Goal: Information Seeking & Learning: Compare options

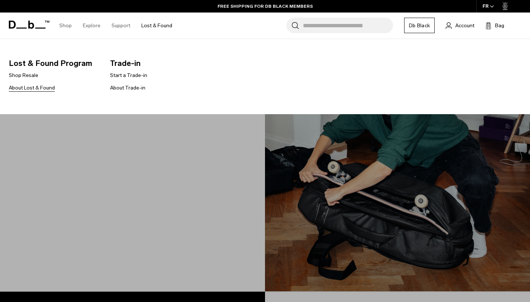
click at [47, 88] on link "About Lost & Found" at bounding box center [32, 88] width 46 height 8
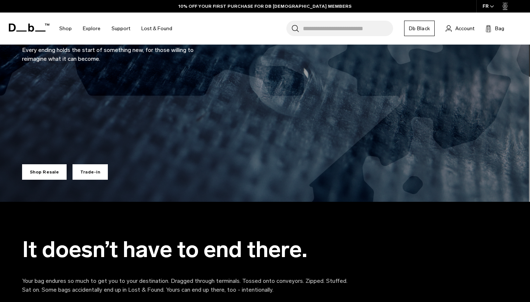
scroll to position [233, 0]
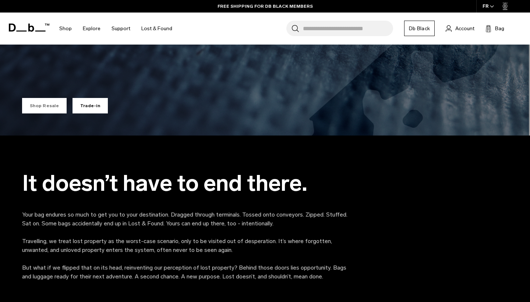
click at [47, 103] on link "Shop Resale" at bounding box center [44, 105] width 45 height 15
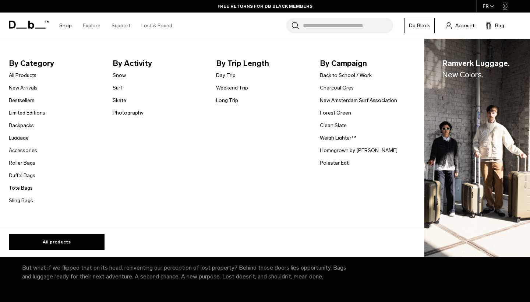
click at [222, 99] on link "Long Trip" at bounding box center [227, 100] width 22 height 8
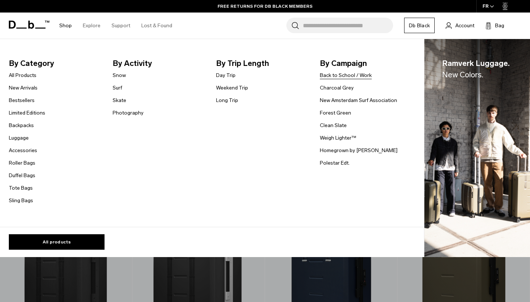
click at [339, 77] on link "Back to School / Work" at bounding box center [346, 75] width 52 height 8
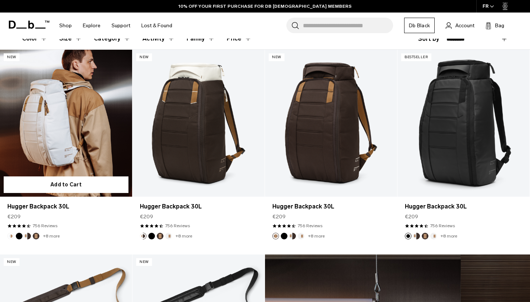
click at [74, 152] on link "Hugger Backpack 30L" at bounding box center [66, 123] width 132 height 147
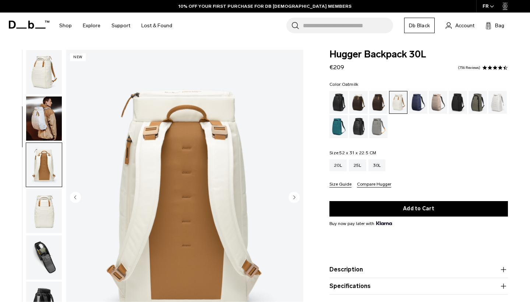
scroll to position [94, 0]
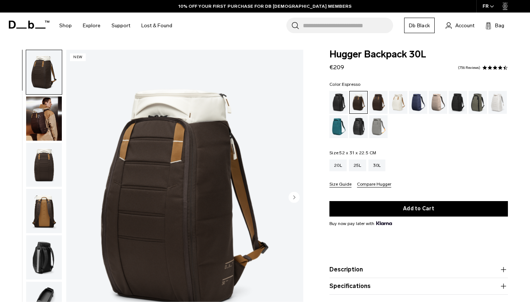
click at [375, 105] on div "Espresso" at bounding box center [378, 102] width 19 height 23
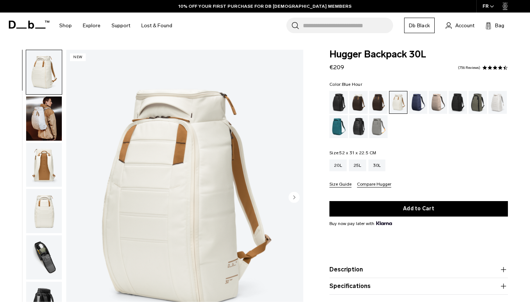
click at [420, 108] on div "Blue Hour" at bounding box center [418, 102] width 19 height 23
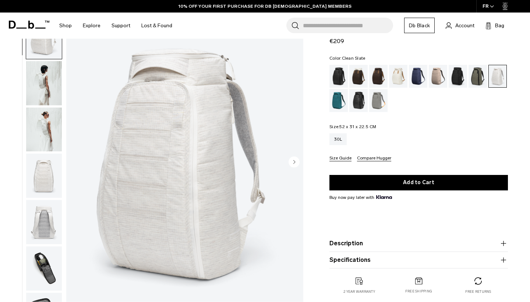
click at [50, 77] on img "button" at bounding box center [44, 83] width 36 height 44
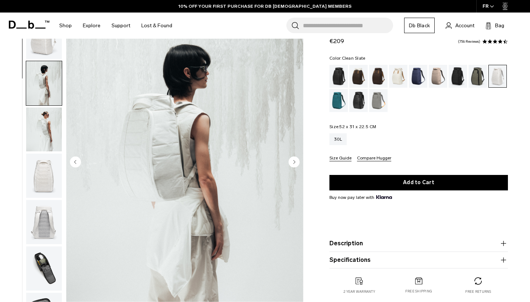
scroll to position [47, 0]
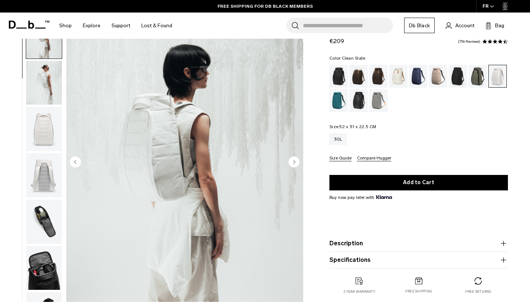
click at [48, 94] on img "button" at bounding box center [44, 83] width 36 height 44
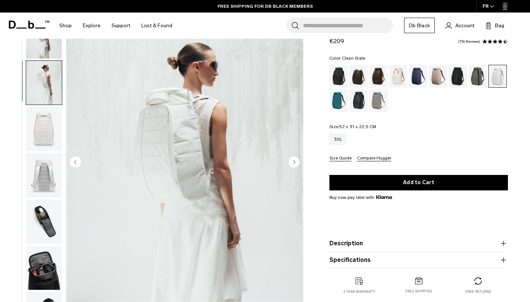
scroll to position [94, 0]
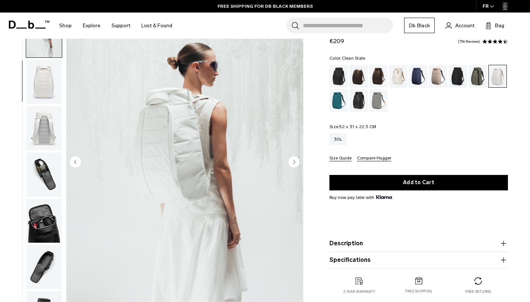
click at [48, 93] on img "button" at bounding box center [44, 82] width 36 height 44
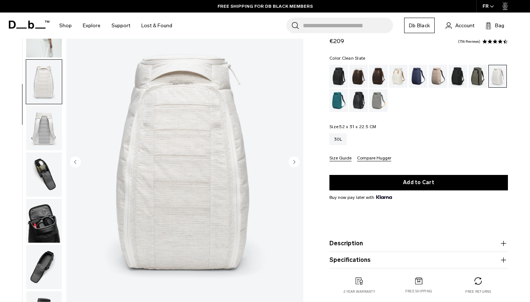
scroll to position [141, 0]
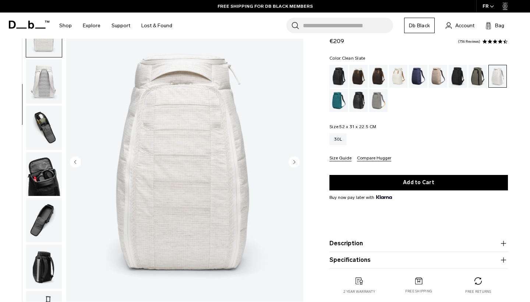
click at [49, 94] on img "button" at bounding box center [44, 81] width 36 height 44
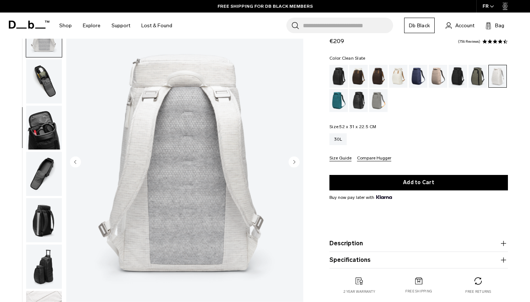
scroll to position [187, 0]
click at [367, 243] on button "Description" at bounding box center [419, 243] width 179 height 9
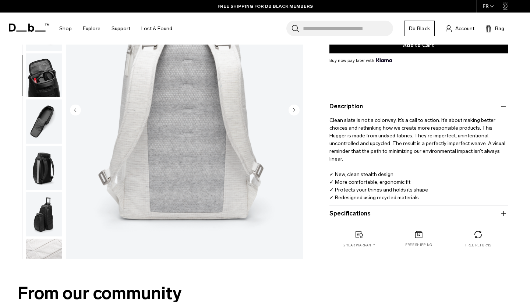
scroll to position [164, 0]
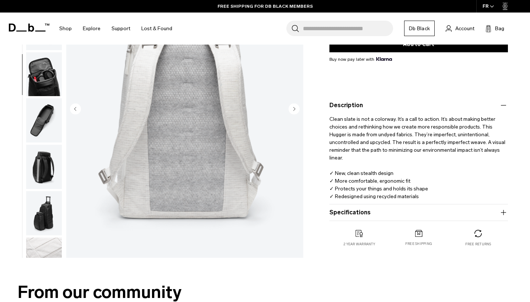
click at [297, 108] on circle "Next slide" at bounding box center [294, 108] width 11 height 11
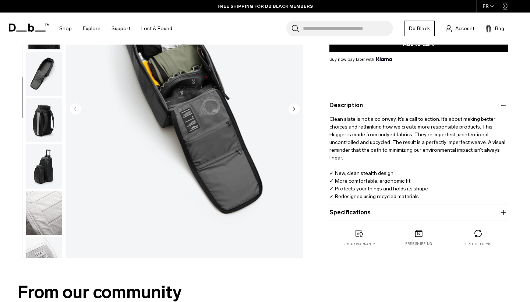
click at [297, 108] on circle "Next slide" at bounding box center [294, 108] width 11 height 11
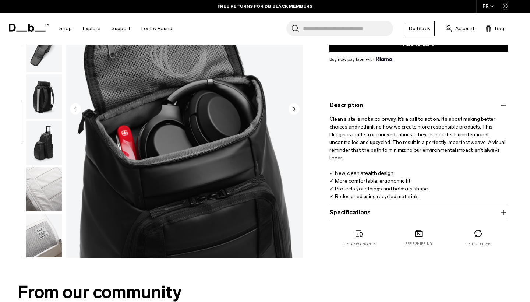
click at [297, 108] on circle "Next slide" at bounding box center [294, 108] width 11 height 11
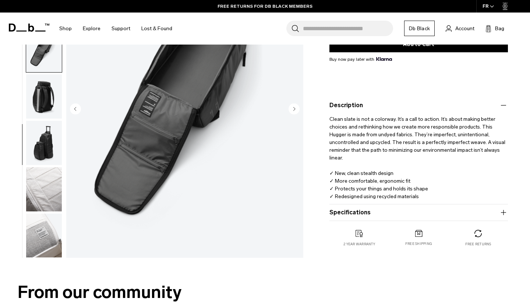
click at [297, 108] on circle "Next slide" at bounding box center [294, 108] width 11 height 11
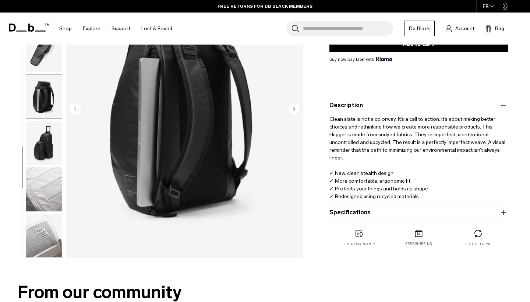
click at [297, 108] on circle "Next slide" at bounding box center [294, 108] width 11 height 11
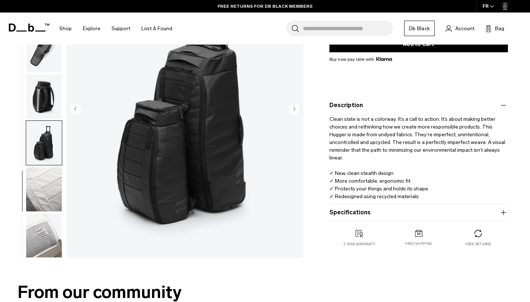
click at [297, 108] on circle "Next slide" at bounding box center [294, 108] width 11 height 11
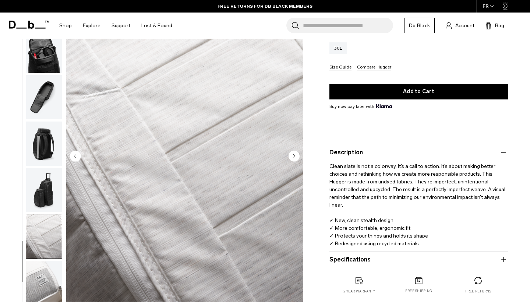
scroll to position [117, 0]
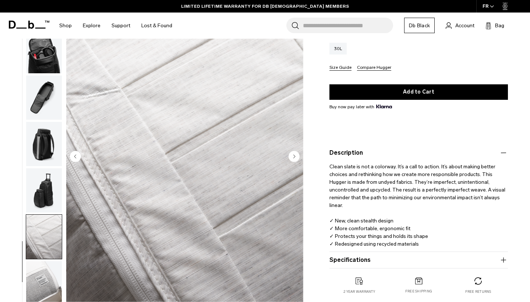
click at [296, 159] on circle "Next slide" at bounding box center [294, 156] width 11 height 11
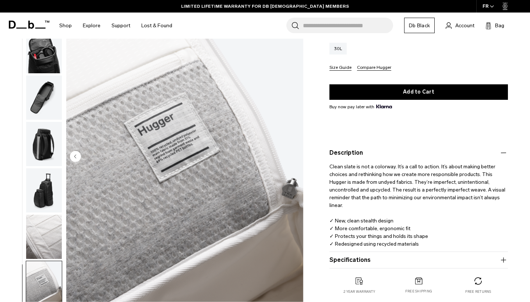
click at [296, 159] on img "12 / 12" at bounding box center [184, 157] width 237 height 296
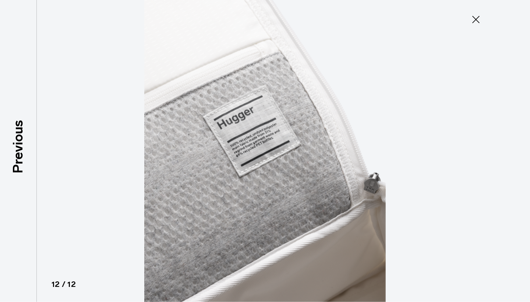
click at [478, 17] on icon at bounding box center [476, 20] width 12 height 12
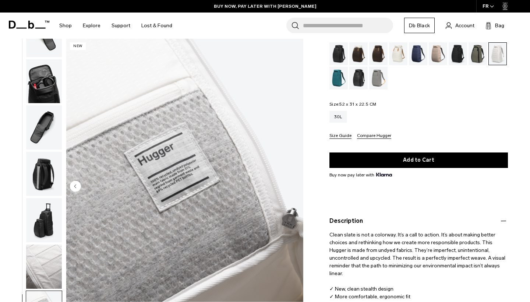
scroll to position [0, 0]
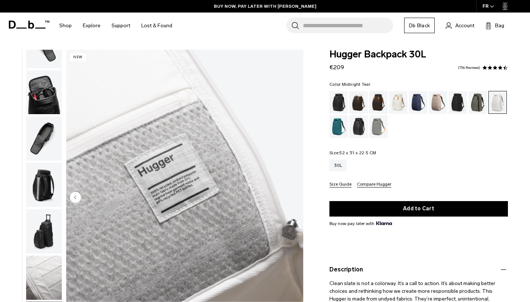
click at [337, 123] on div "Midnight Teal" at bounding box center [339, 126] width 19 height 23
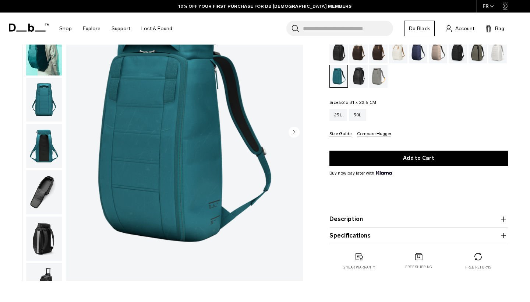
click at [364, 220] on button "Description" at bounding box center [419, 219] width 179 height 9
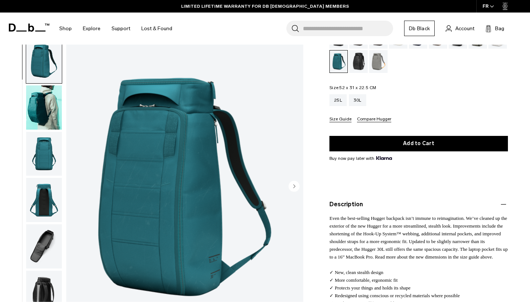
click at [295, 186] on icon "Next slide" at bounding box center [295, 185] width 2 height 3
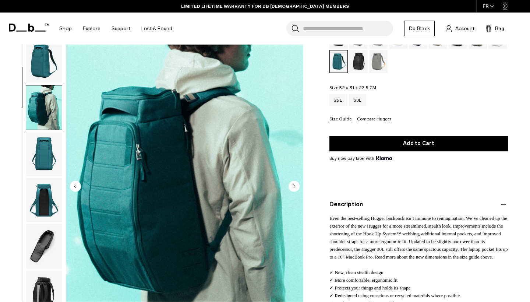
scroll to position [47, 0]
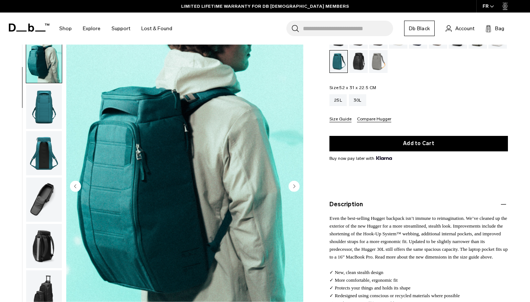
click at [295, 186] on icon "Next slide" at bounding box center [295, 185] width 2 height 3
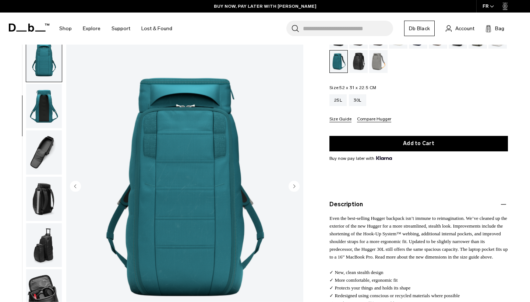
click at [295, 186] on icon "Next slide" at bounding box center [295, 185] width 2 height 3
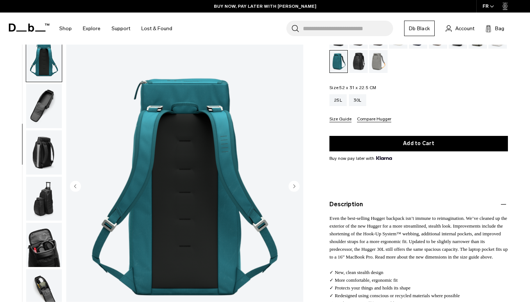
scroll to position [141, 0]
click at [295, 186] on icon "Next slide" at bounding box center [295, 185] width 2 height 3
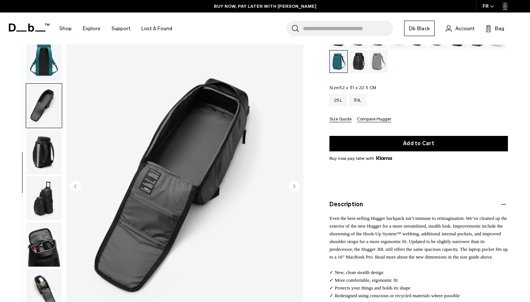
scroll to position [171, 0]
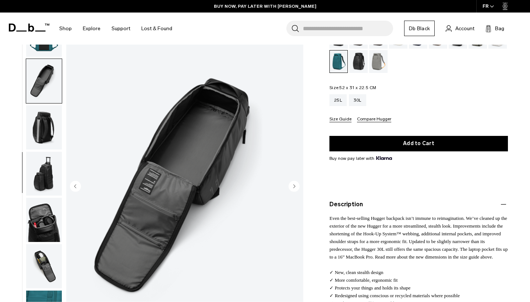
click at [295, 186] on icon "Next slide" at bounding box center [295, 185] width 2 height 3
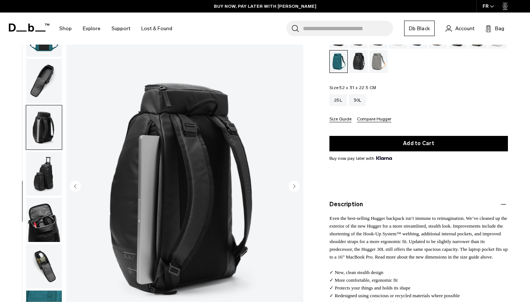
click at [295, 186] on icon "Next slide" at bounding box center [295, 185] width 2 height 3
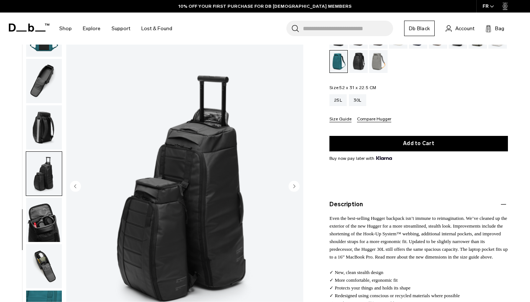
click at [295, 186] on icon "Next slide" at bounding box center [295, 185] width 2 height 3
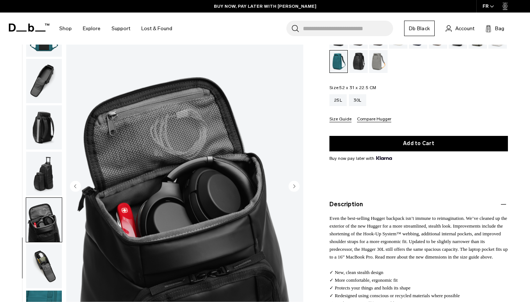
click at [295, 186] on icon "Next slide" at bounding box center [295, 185] width 2 height 3
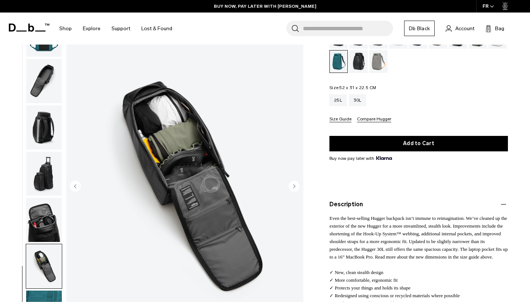
click at [295, 186] on icon "Next slide" at bounding box center [295, 185] width 2 height 3
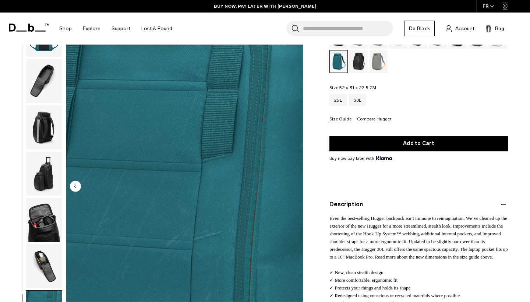
click at [295, 186] on img "10 / 10" at bounding box center [184, 187] width 237 height 296
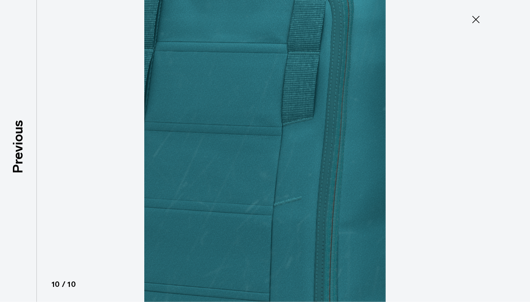
click at [474, 17] on icon at bounding box center [475, 19] width 7 height 7
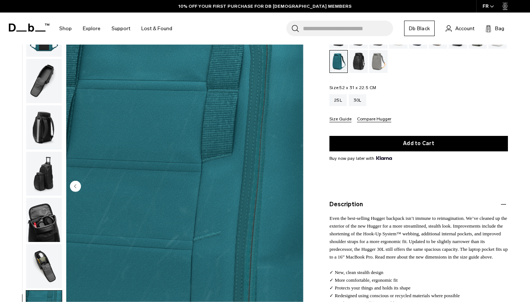
click at [360, 60] on div "Reflective Black" at bounding box center [358, 61] width 19 height 23
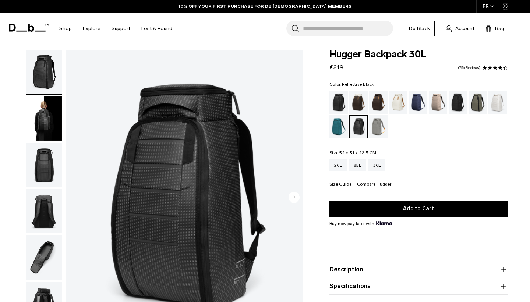
scroll to position [72, 0]
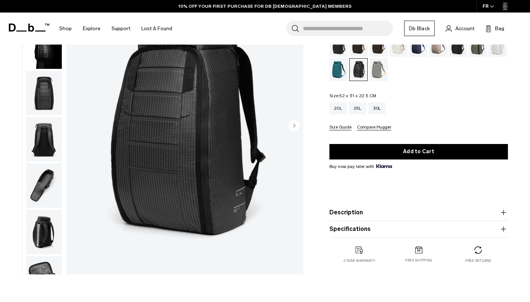
click at [364, 214] on button "Description" at bounding box center [419, 212] width 179 height 9
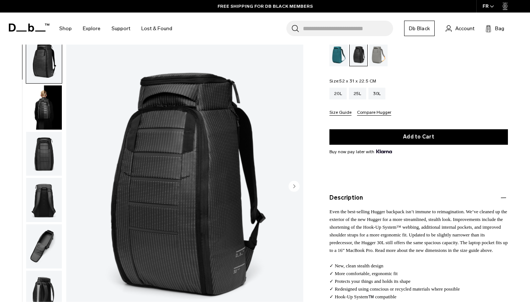
click at [296, 184] on circle "Next slide" at bounding box center [294, 185] width 11 height 11
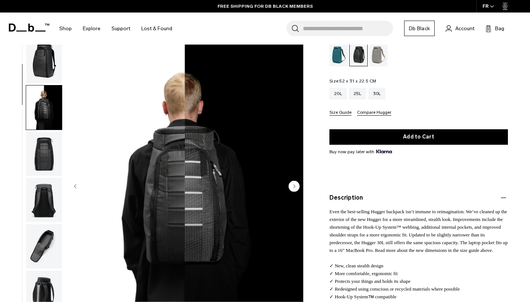
scroll to position [47, 0]
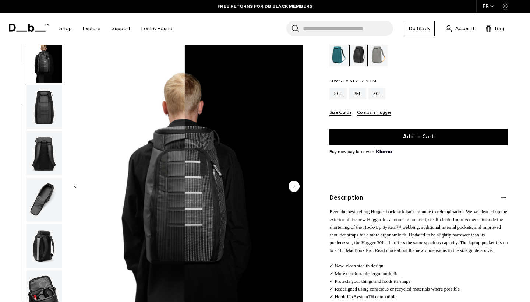
click at [296, 184] on circle "Next slide" at bounding box center [294, 185] width 11 height 11
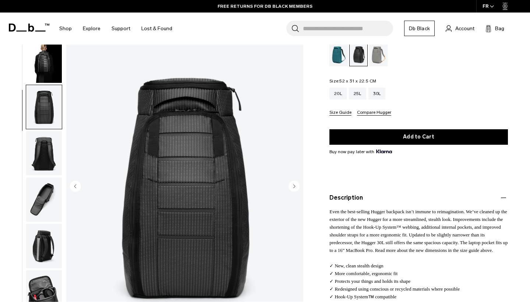
scroll to position [94, 0]
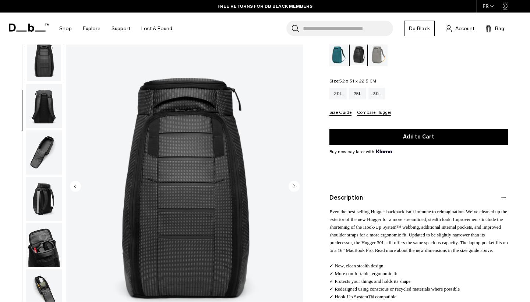
click at [296, 184] on circle "Next slide" at bounding box center [294, 185] width 11 height 11
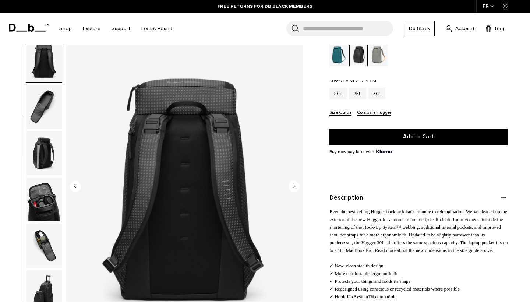
scroll to position [141, 0]
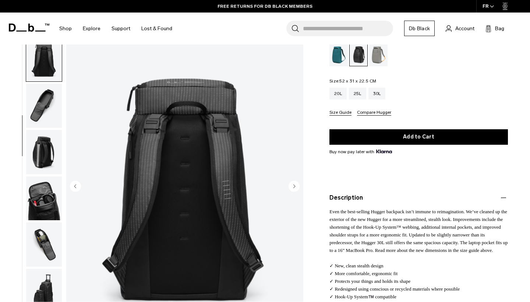
click at [296, 184] on circle "Next slide" at bounding box center [294, 185] width 11 height 11
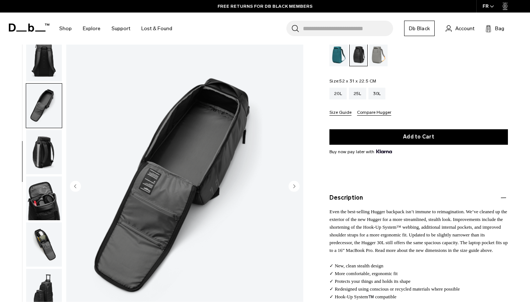
scroll to position [187, 0]
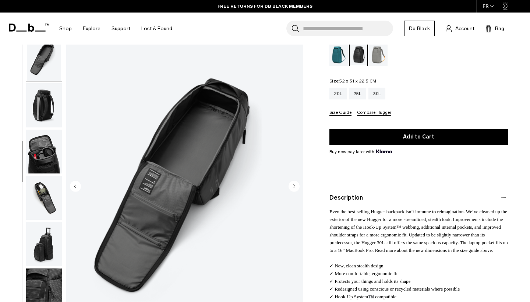
click at [296, 184] on circle "Next slide" at bounding box center [294, 185] width 11 height 11
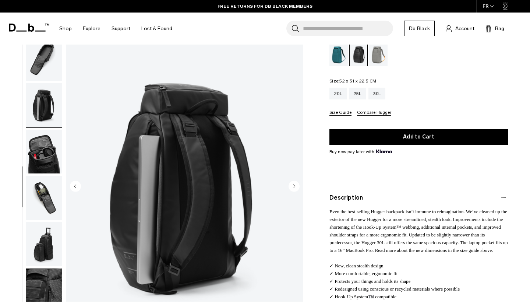
scroll to position [218, 0]
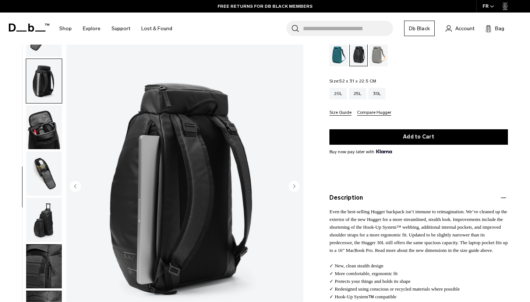
click at [296, 184] on circle "Next slide" at bounding box center [294, 185] width 11 height 11
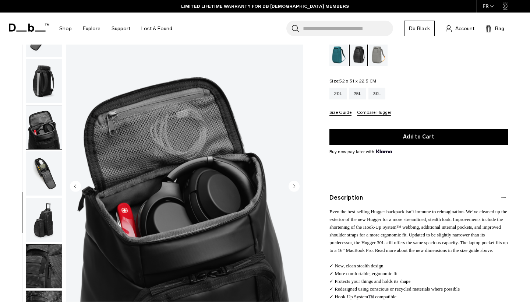
click at [296, 184] on circle "Next slide" at bounding box center [294, 185] width 11 height 11
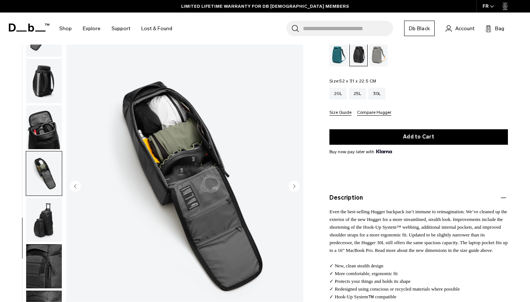
click at [296, 184] on circle "Next slide" at bounding box center [294, 185] width 11 height 11
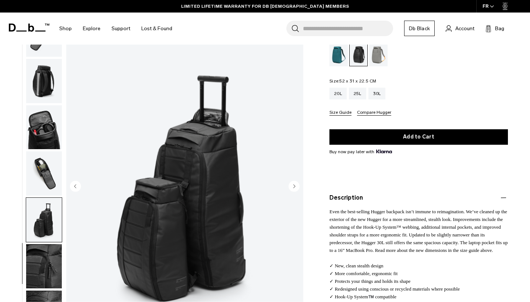
click at [296, 184] on circle "Next slide" at bounding box center [294, 185] width 11 height 11
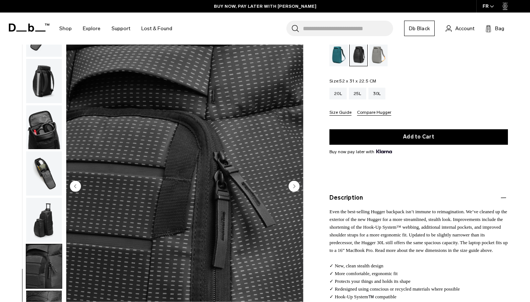
click at [296, 184] on circle "Next slide" at bounding box center [294, 185] width 11 height 11
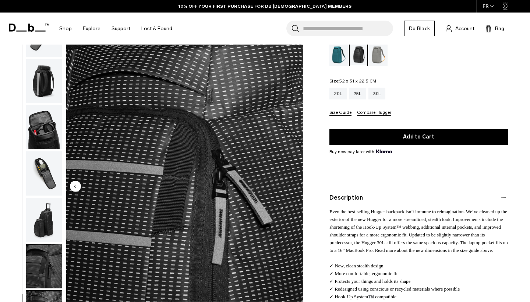
click at [79, 182] on circle "Previous slide" at bounding box center [75, 185] width 11 height 11
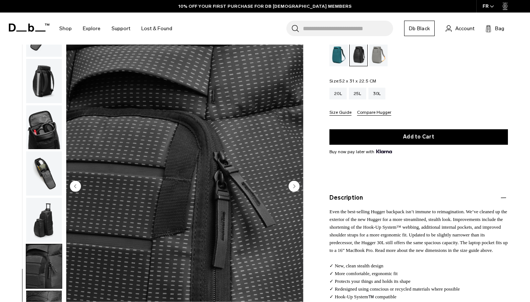
click at [298, 190] on circle "Next slide" at bounding box center [294, 185] width 11 height 11
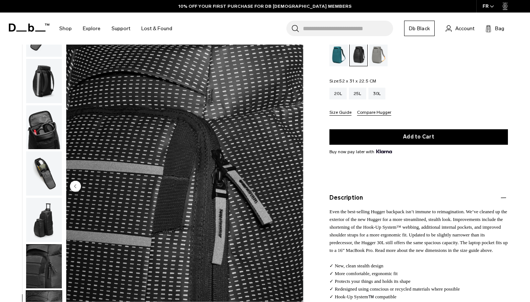
click at [78, 187] on circle "Previous slide" at bounding box center [75, 185] width 11 height 11
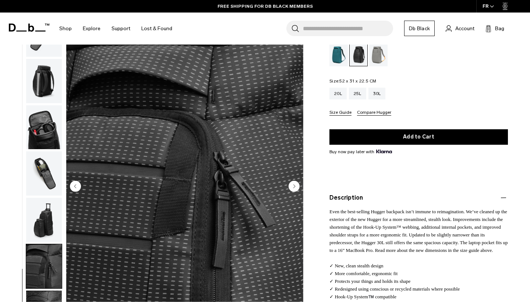
click at [296, 187] on circle "Next slide" at bounding box center [294, 185] width 11 height 11
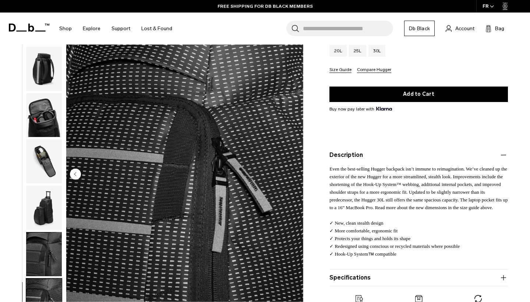
scroll to position [120, 0]
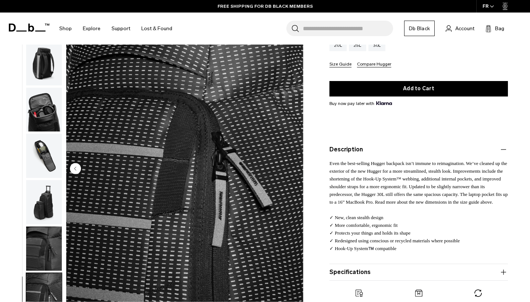
click at [71, 168] on circle "Previous slide" at bounding box center [75, 168] width 11 height 11
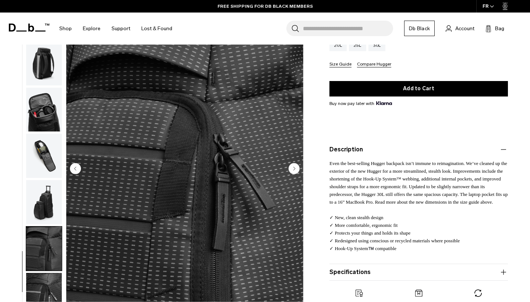
click at [298, 166] on circle "Next slide" at bounding box center [294, 168] width 11 height 11
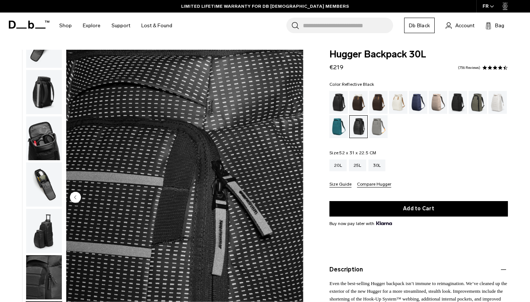
scroll to position [0, 0]
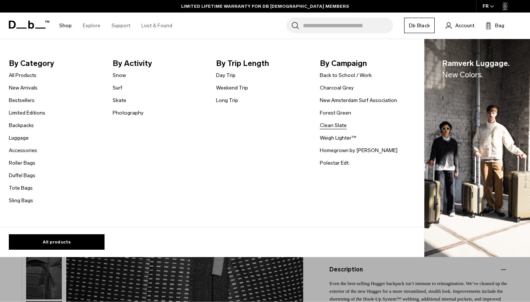
click at [336, 126] on link "Clean Slate" at bounding box center [333, 126] width 27 height 8
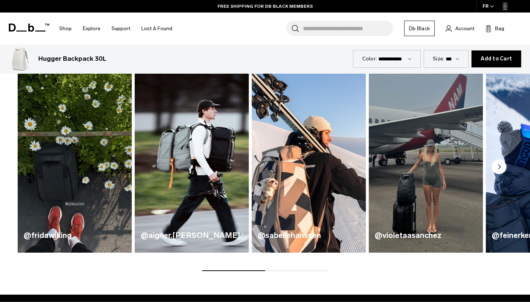
scroll to position [341, 0]
click at [504, 165] on circle "Next slide" at bounding box center [499, 166] width 15 height 15
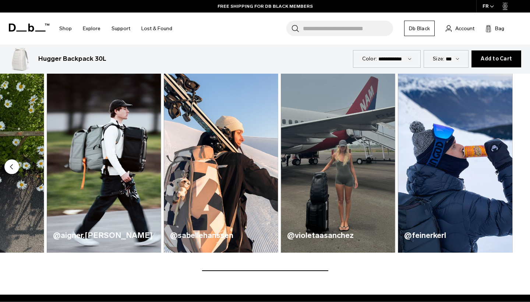
click at [504, 165] on img "5 / 5" at bounding box center [455, 158] width 114 height 189
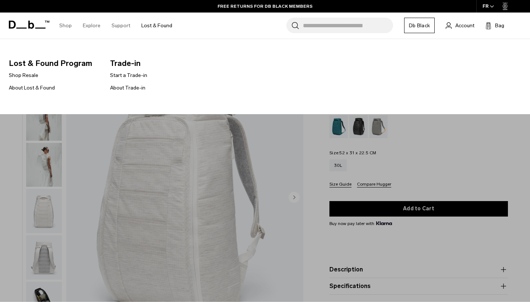
scroll to position [0, 0]
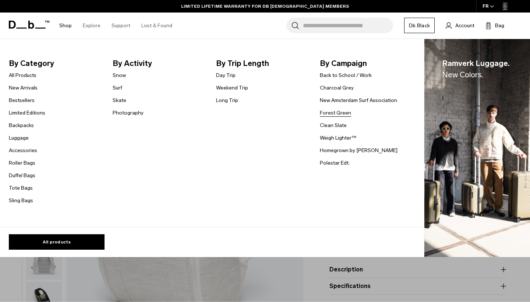
click at [338, 112] on link "Forest Green" at bounding box center [335, 113] width 31 height 8
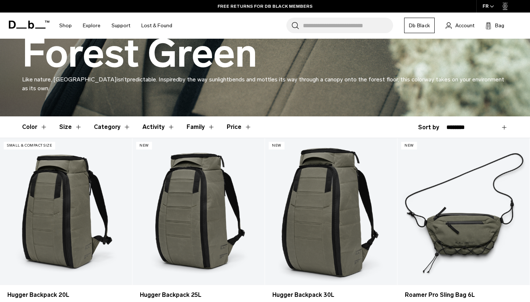
scroll to position [104, 0]
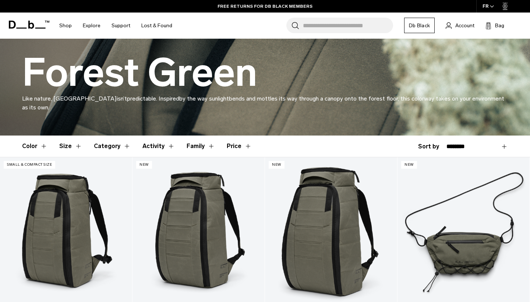
click at [204, 145] on button "Family" at bounding box center [201, 146] width 28 height 21
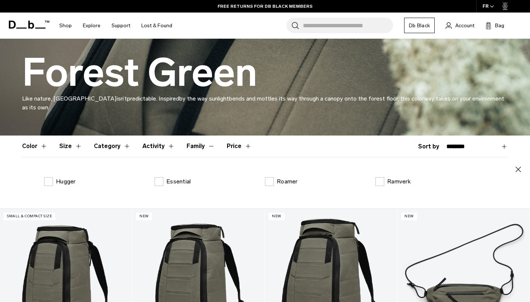
click at [204, 145] on button "Family" at bounding box center [201, 146] width 28 height 21
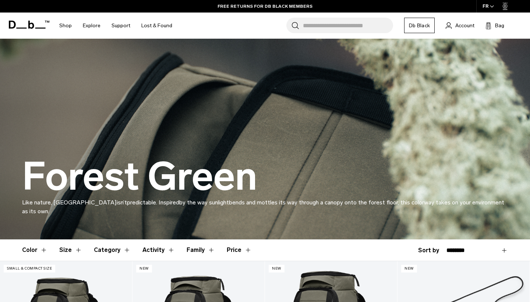
scroll to position [0, 0]
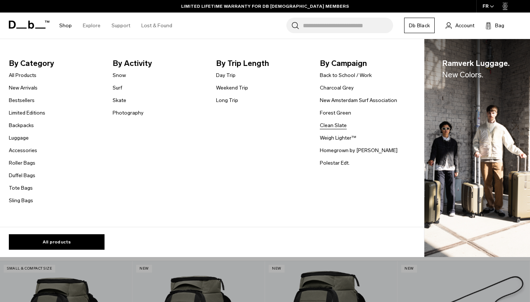
click at [340, 126] on link "Clean Slate" at bounding box center [333, 126] width 27 height 8
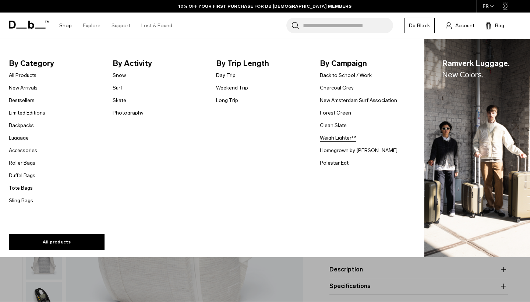
click at [337, 138] on link "Weigh Lighter™" at bounding box center [338, 138] width 36 height 8
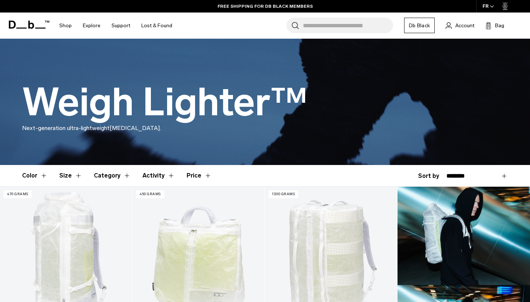
scroll to position [53, 0]
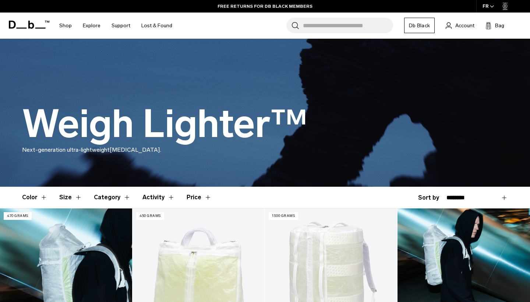
click at [65, 258] on link "Weigh Lighter Backpack 25L" at bounding box center [66, 281] width 132 height 147
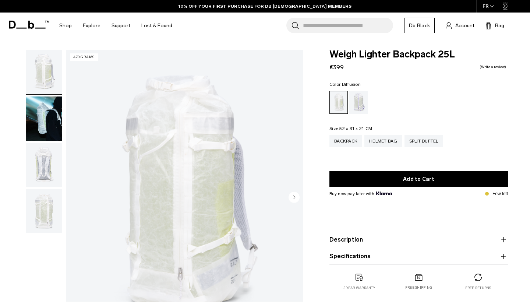
click at [294, 194] on circle "Next slide" at bounding box center [294, 196] width 11 height 11
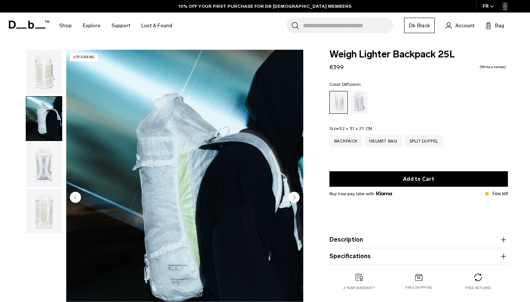
click at [294, 194] on circle "Next slide" at bounding box center [294, 196] width 11 height 11
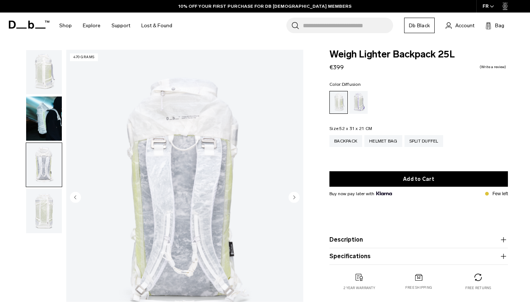
click at [294, 194] on circle "Next slide" at bounding box center [294, 196] width 11 height 11
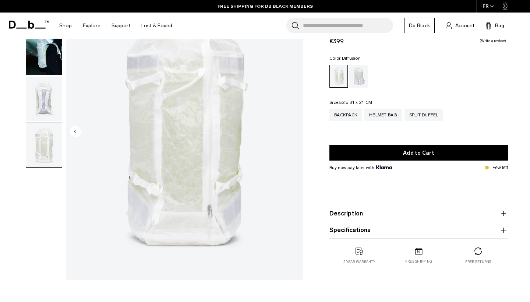
scroll to position [70, 0]
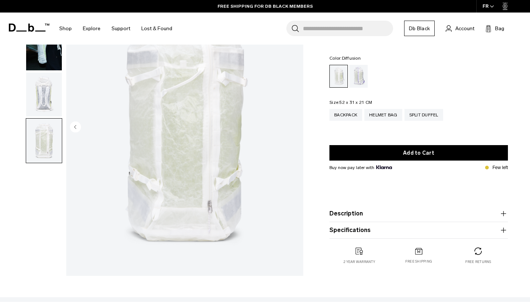
click at [366, 210] on product-accordion "Description Crafted from translucent ALUULA Graflyte™ with an unparalleled stre…" at bounding box center [419, 213] width 179 height 17
click at [366, 216] on button "Description" at bounding box center [419, 213] width 179 height 9
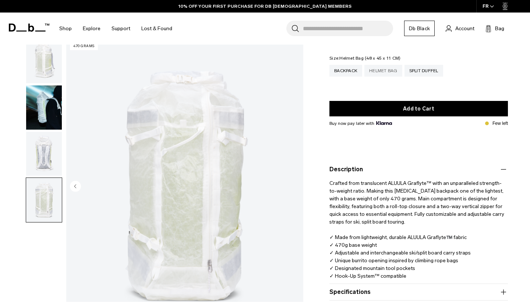
click at [394, 70] on div "Helmet Bag" at bounding box center [384, 71] width 38 height 12
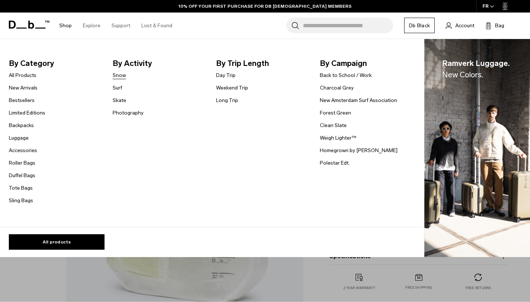
click at [120, 77] on link "Snow" at bounding box center [119, 75] width 13 height 8
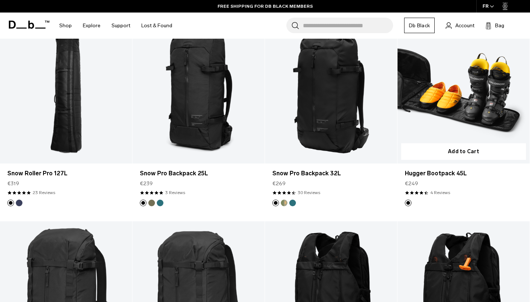
scroll to position [162, 0]
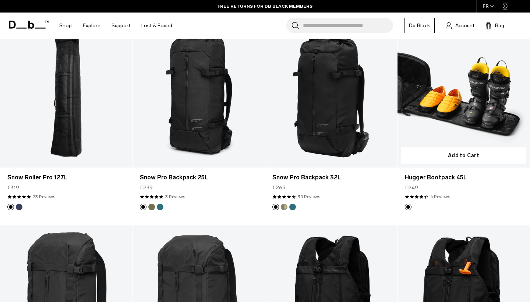
click at [448, 119] on link "Hugger Bootpack 45L" at bounding box center [464, 94] width 132 height 147
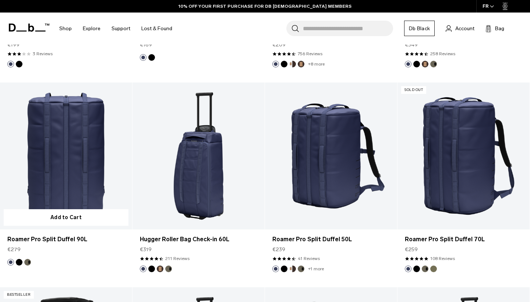
scroll to position [1125, 0]
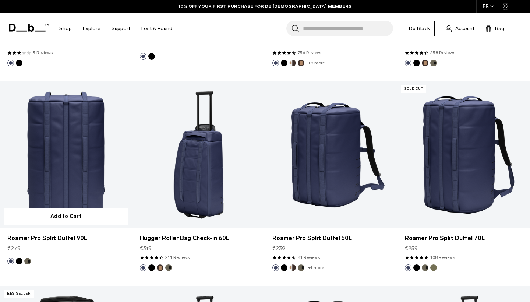
click at [71, 174] on link "Roamer Pro Split Duffel 90L" at bounding box center [66, 154] width 132 height 147
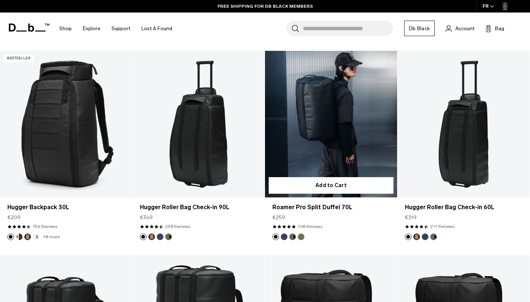
scroll to position [1361, 0]
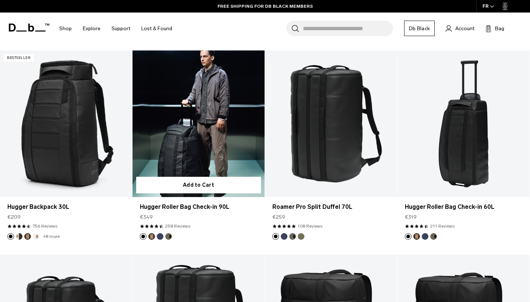
click at [220, 154] on link "Hugger Roller Bag Check-in 90L" at bounding box center [199, 123] width 132 height 147
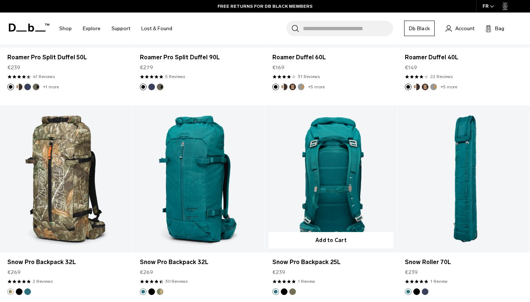
scroll to position [1716, 0]
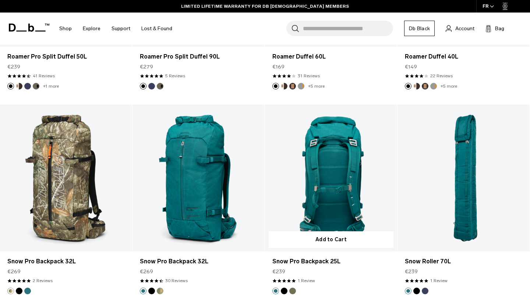
click at [326, 182] on link "Snow Pro Backpack 25L" at bounding box center [331, 178] width 132 height 147
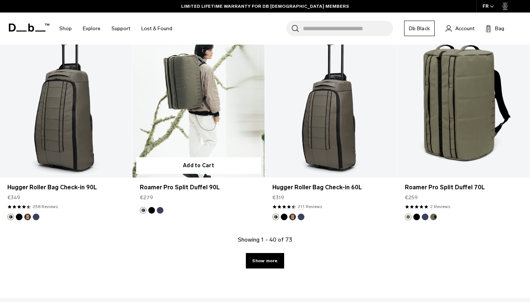
scroll to position [2003, 0]
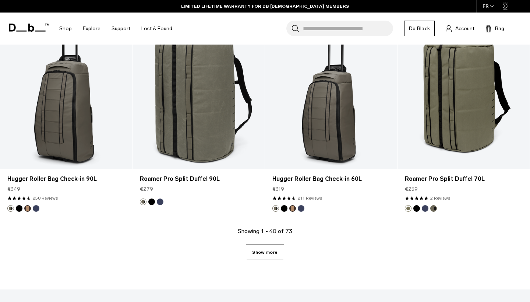
click at [252, 249] on link "Show more" at bounding box center [265, 251] width 38 height 15
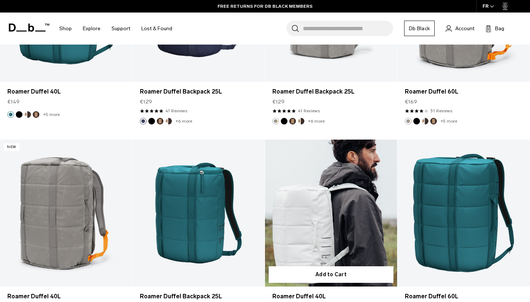
scroll to position [3324, 0]
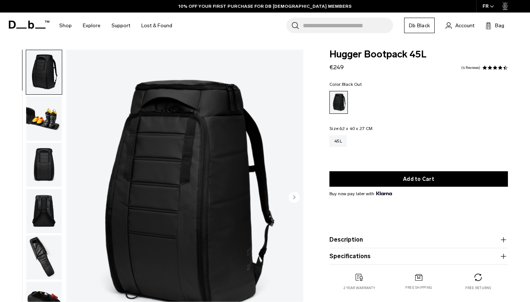
click at [48, 156] on img "button" at bounding box center [44, 165] width 36 height 44
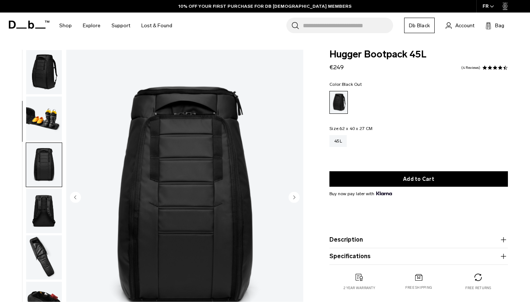
scroll to position [94, 0]
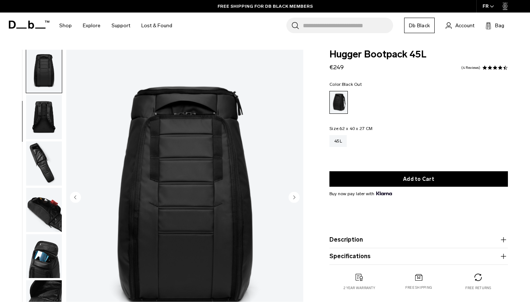
click at [43, 170] on img "button" at bounding box center [44, 163] width 36 height 44
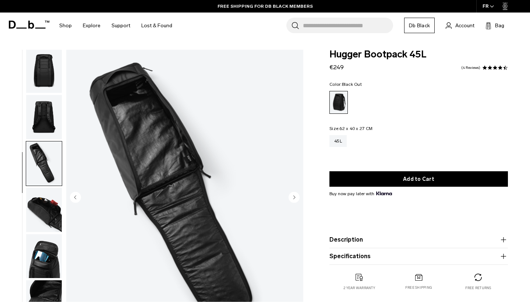
scroll to position [187, 0]
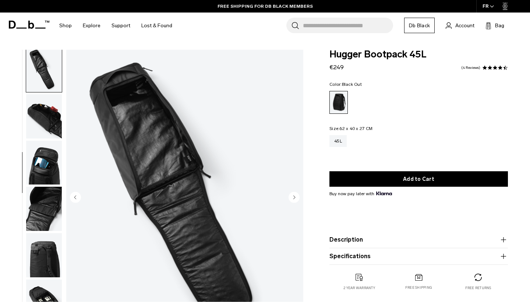
click at [42, 175] on img "button" at bounding box center [44, 163] width 36 height 44
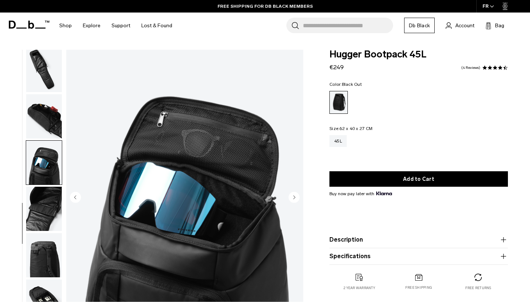
scroll to position [218, 0]
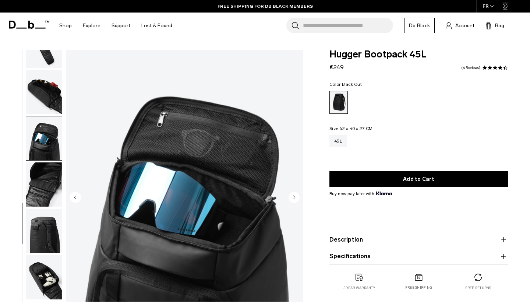
click at [43, 197] on img "button" at bounding box center [44, 184] width 36 height 44
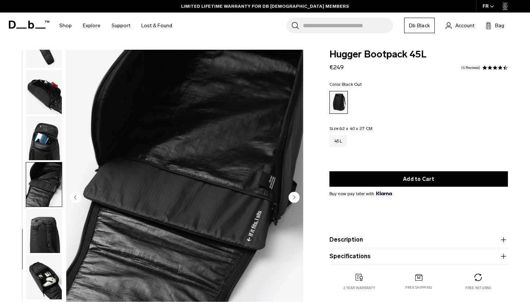
click at [43, 221] on img "button" at bounding box center [44, 231] width 36 height 44
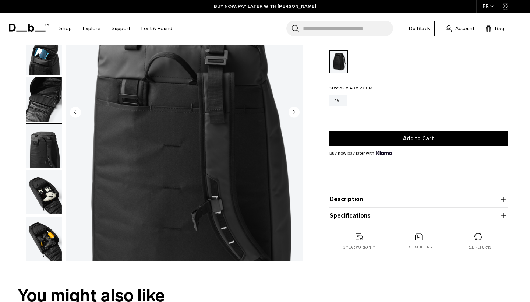
scroll to position [210, 0]
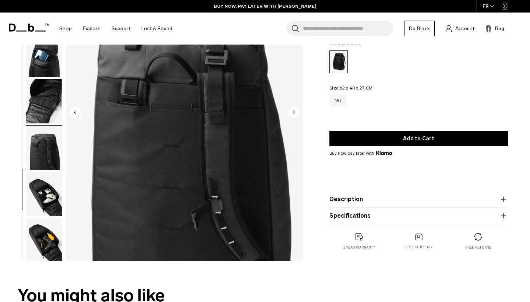
click at [43, 201] on img "button" at bounding box center [44, 194] width 36 height 44
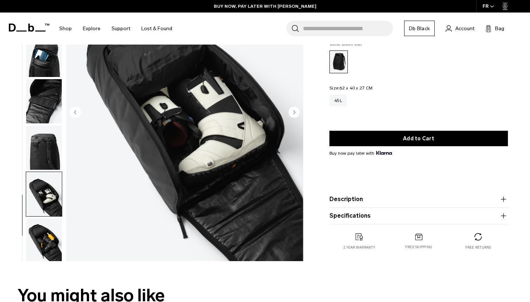
scroll to position [218, 0]
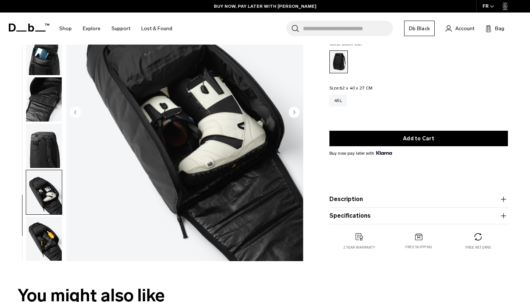
click at [45, 240] on img "button" at bounding box center [44, 239] width 36 height 44
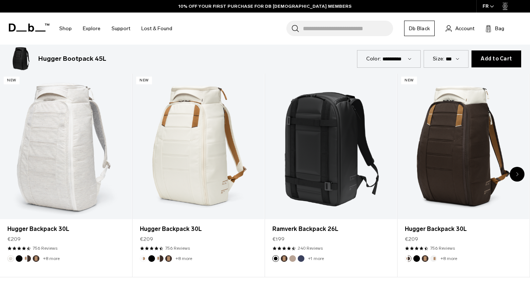
scroll to position [342, 0]
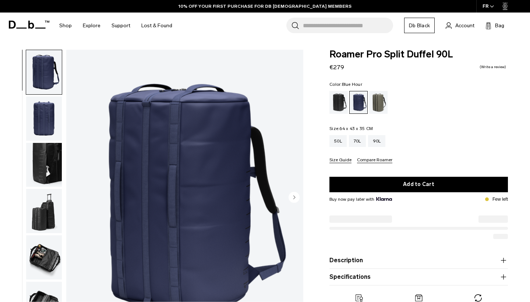
click at [49, 118] on img "button" at bounding box center [44, 118] width 36 height 44
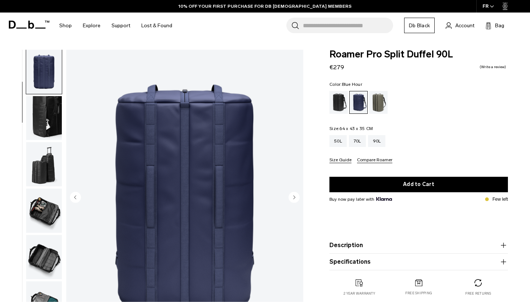
click at [296, 198] on circle "Next slide" at bounding box center [294, 196] width 11 height 11
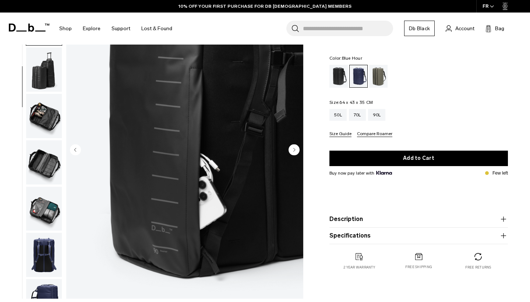
scroll to position [49, 0]
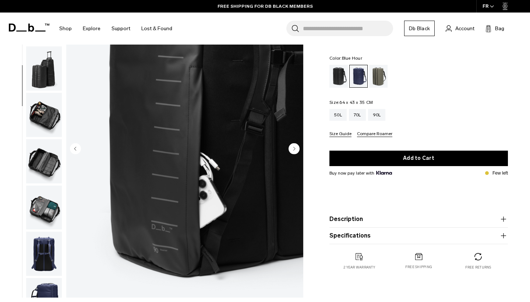
click at [293, 144] on circle "Next slide" at bounding box center [294, 148] width 11 height 11
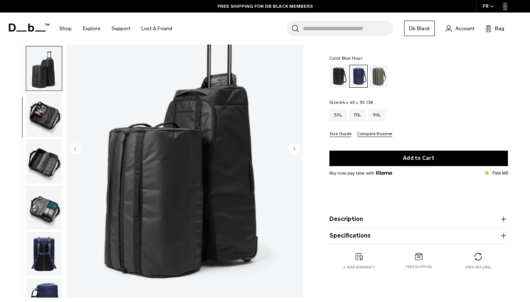
scroll to position [124, 0]
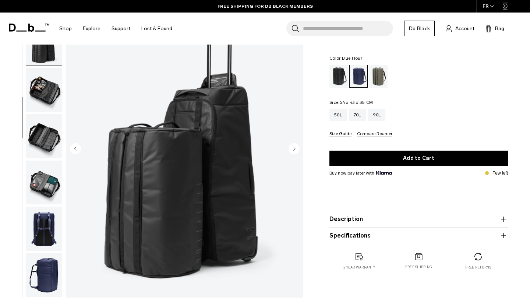
click at [296, 147] on circle "Next slide" at bounding box center [294, 148] width 11 height 11
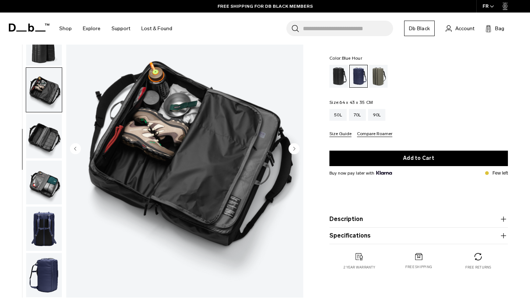
click at [296, 147] on circle "Next slide" at bounding box center [294, 148] width 11 height 11
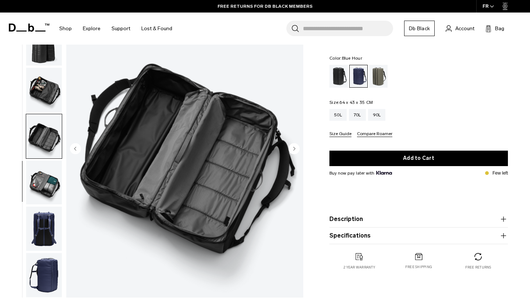
click at [296, 147] on circle "Next slide" at bounding box center [294, 148] width 11 height 11
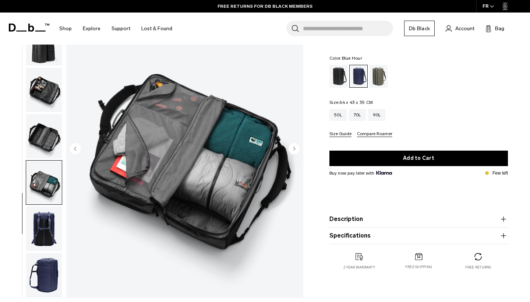
click at [296, 147] on circle "Next slide" at bounding box center [294, 148] width 11 height 11
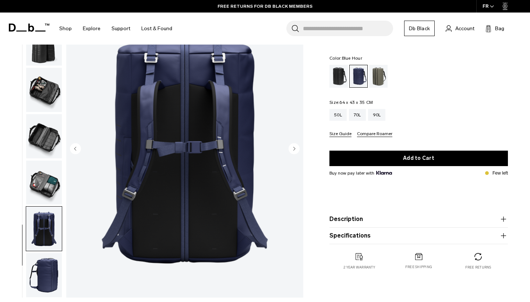
click at [296, 147] on circle "Next slide" at bounding box center [294, 148] width 11 height 11
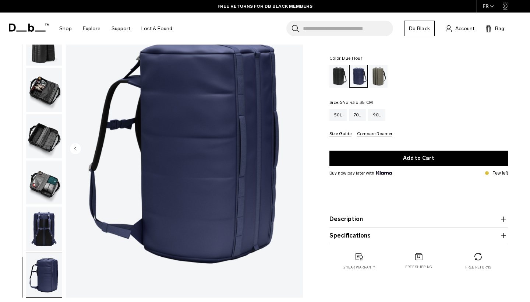
click at [296, 147] on img "9 / 9" at bounding box center [184, 149] width 237 height 296
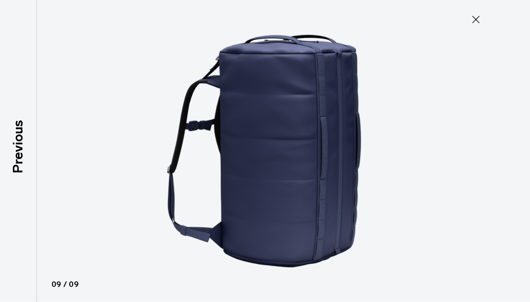
click at [480, 19] on icon at bounding box center [476, 20] width 12 height 12
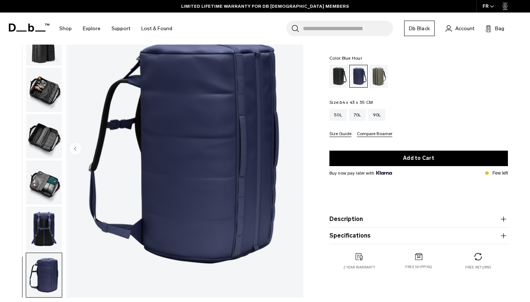
click at [50, 222] on img "button" at bounding box center [44, 229] width 36 height 44
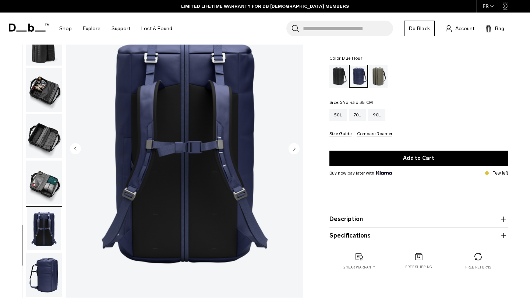
click at [49, 186] on img "button" at bounding box center [44, 183] width 36 height 44
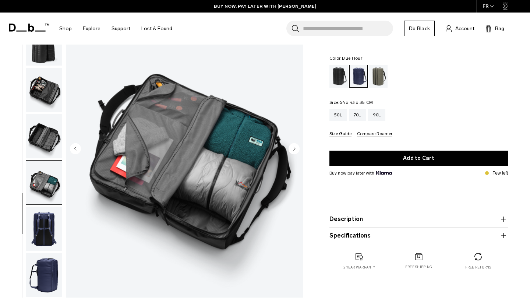
click at [45, 148] on img "button" at bounding box center [44, 136] width 36 height 44
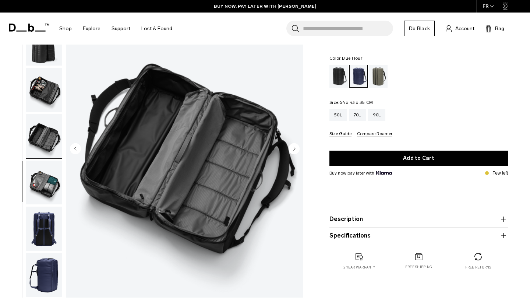
click at [52, 87] on img "button" at bounding box center [44, 90] width 36 height 44
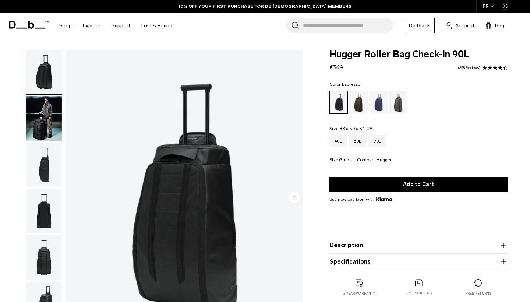
click at [366, 103] on div "Espresso" at bounding box center [358, 102] width 19 height 23
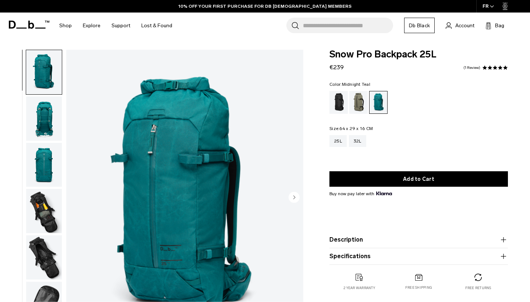
click at [298, 200] on circle "Next slide" at bounding box center [294, 196] width 11 height 11
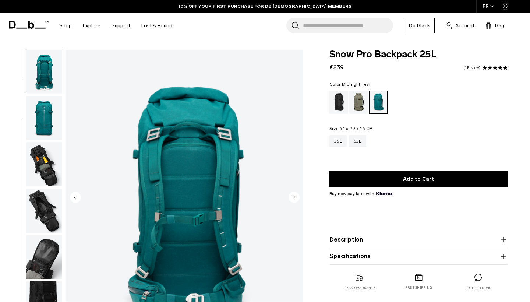
click at [295, 198] on icon "Next slide" at bounding box center [295, 197] width 2 height 3
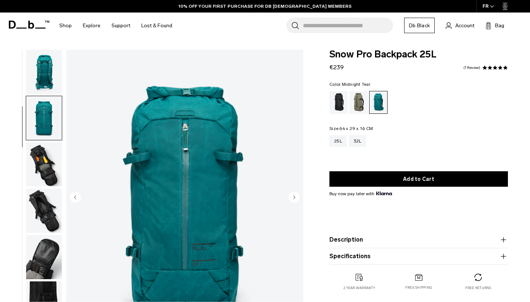
scroll to position [93, 0]
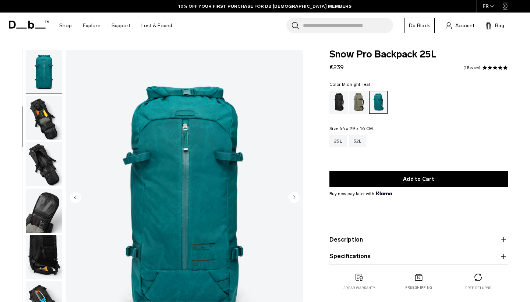
click at [295, 198] on icon "Next slide" at bounding box center [295, 197] width 2 height 3
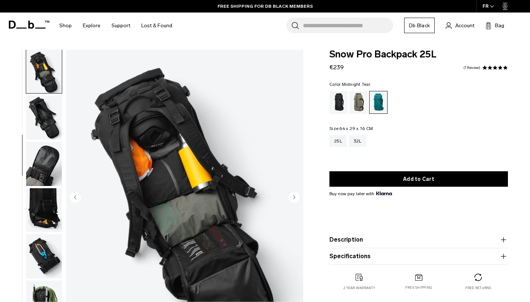
click at [295, 198] on icon "Next slide" at bounding box center [295, 197] width 2 height 3
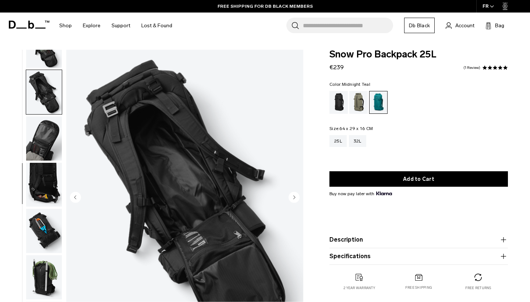
click at [295, 198] on icon "Next slide" at bounding box center [295, 197] width 2 height 3
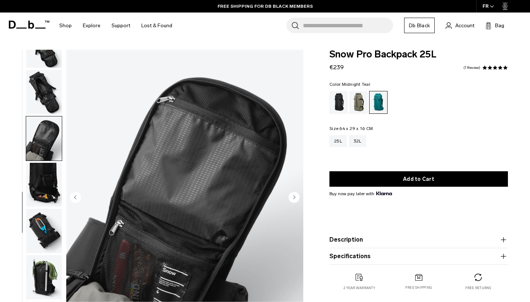
click at [295, 198] on icon "Next slide" at bounding box center [295, 197] width 2 height 3
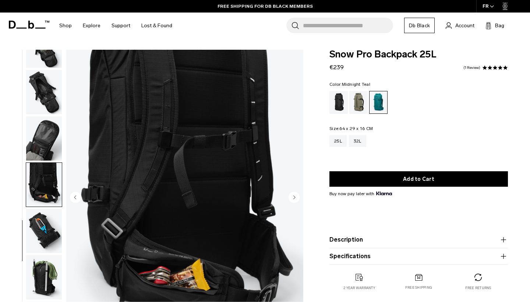
click at [295, 198] on icon "Next slide" at bounding box center [295, 197] width 2 height 3
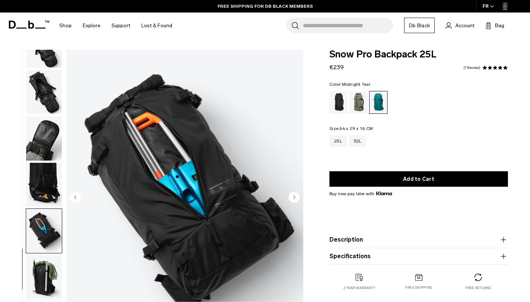
click at [295, 198] on icon "Next slide" at bounding box center [295, 197] width 2 height 3
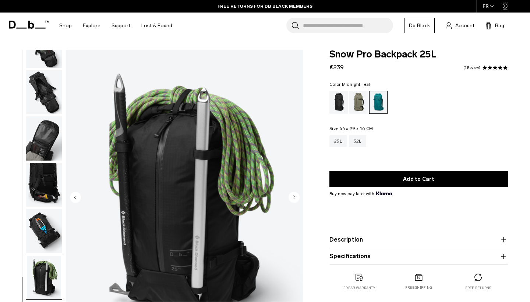
click at [295, 198] on icon "Next slide" at bounding box center [295, 197] width 2 height 3
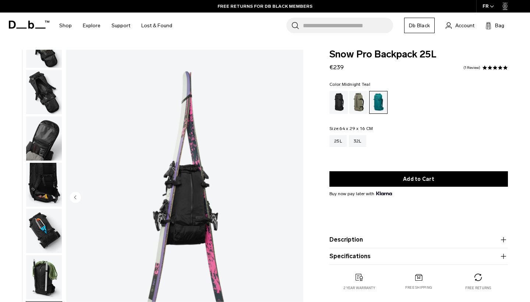
click at [295, 198] on img "10 / 10" at bounding box center [184, 198] width 237 height 296
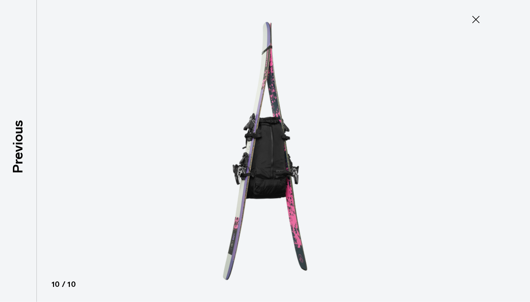
click at [479, 19] on icon at bounding box center [476, 20] width 12 height 12
